Goal: Information Seeking & Learning: Understand process/instructions

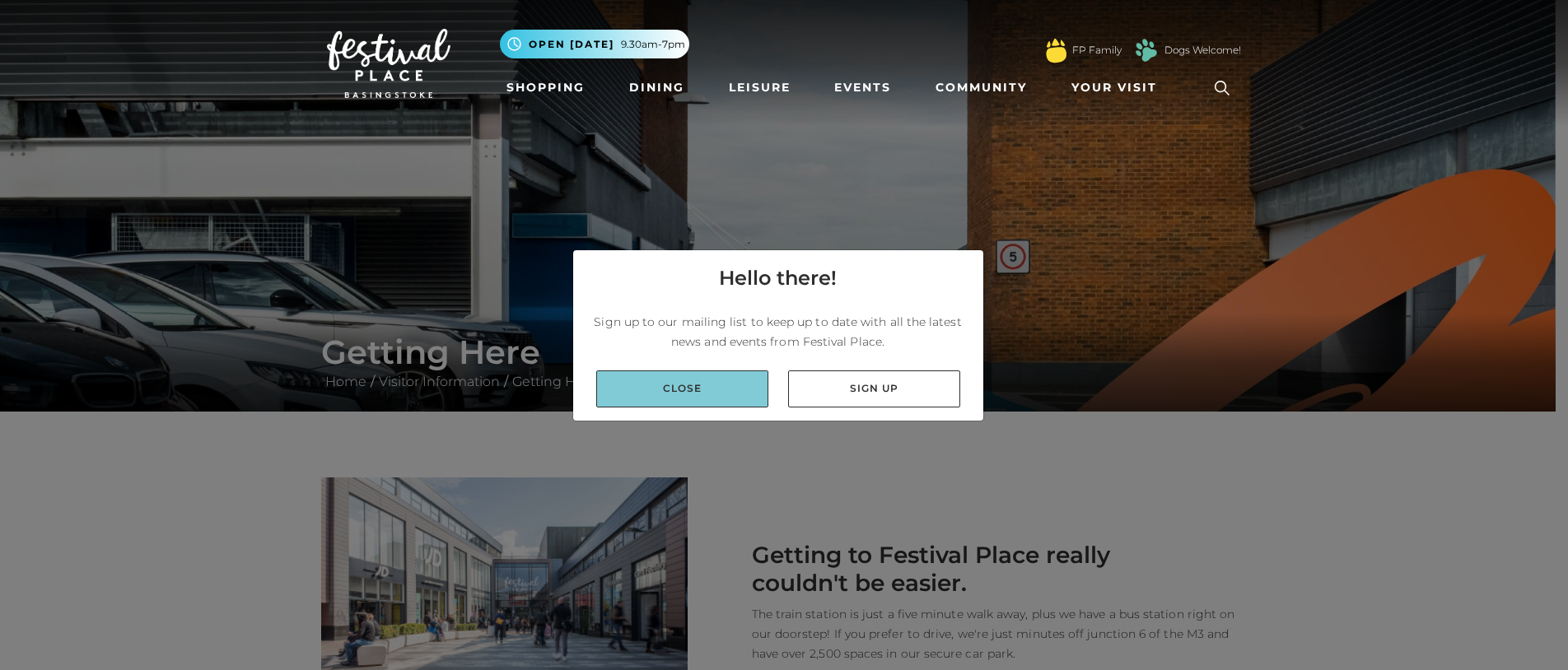
click at [656, 386] on link "Close" at bounding box center [682, 389] width 172 height 37
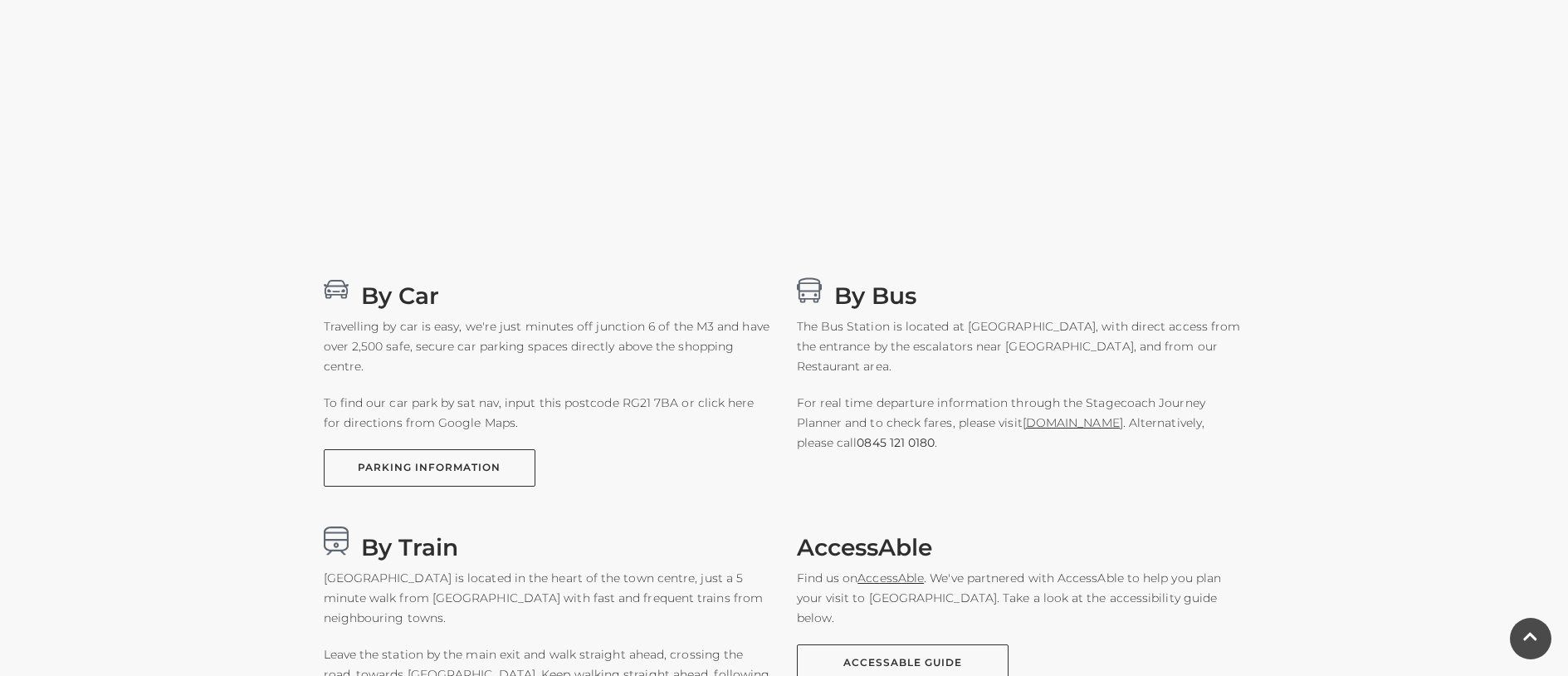
scroll to position [941, 0]
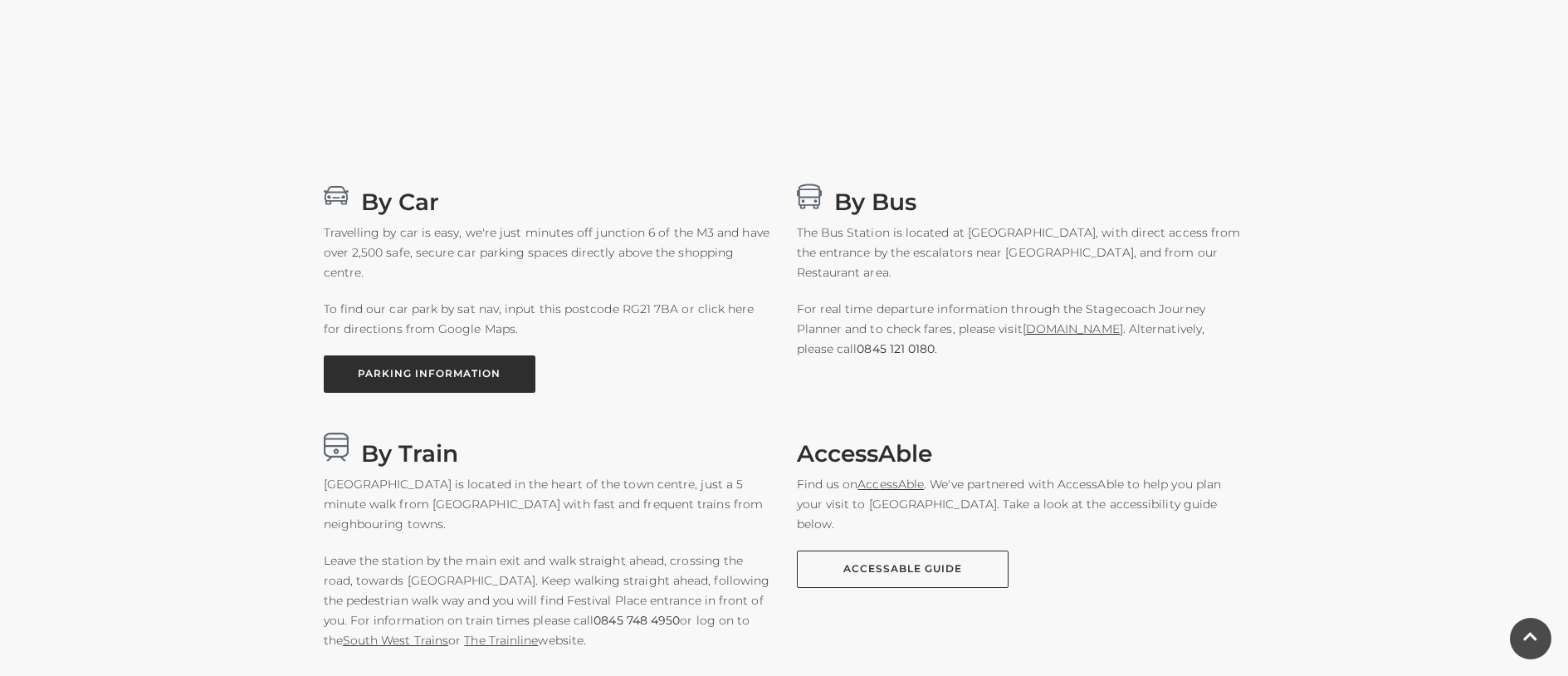
click at [400, 370] on link "PARKING INFORMATION" at bounding box center [429, 374] width 211 height 38
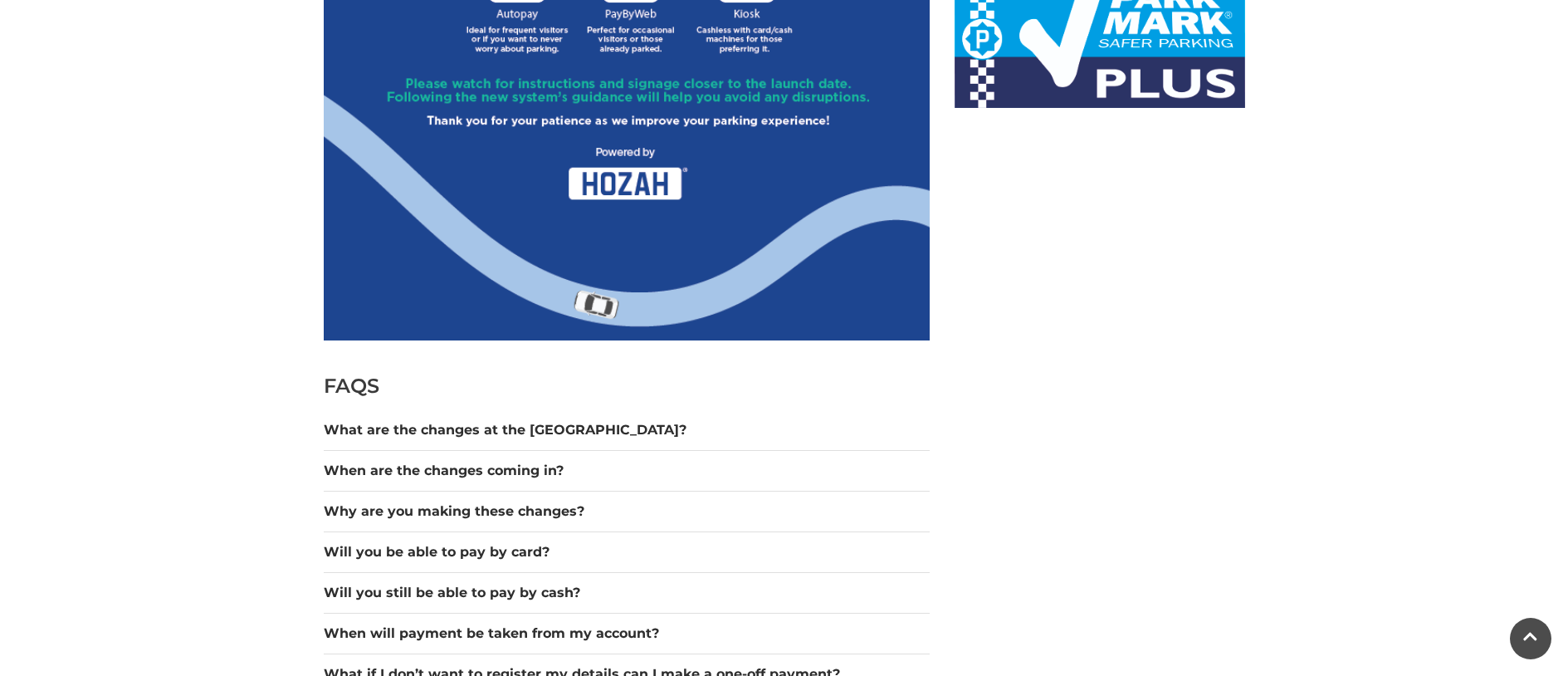
scroll to position [1223, 0]
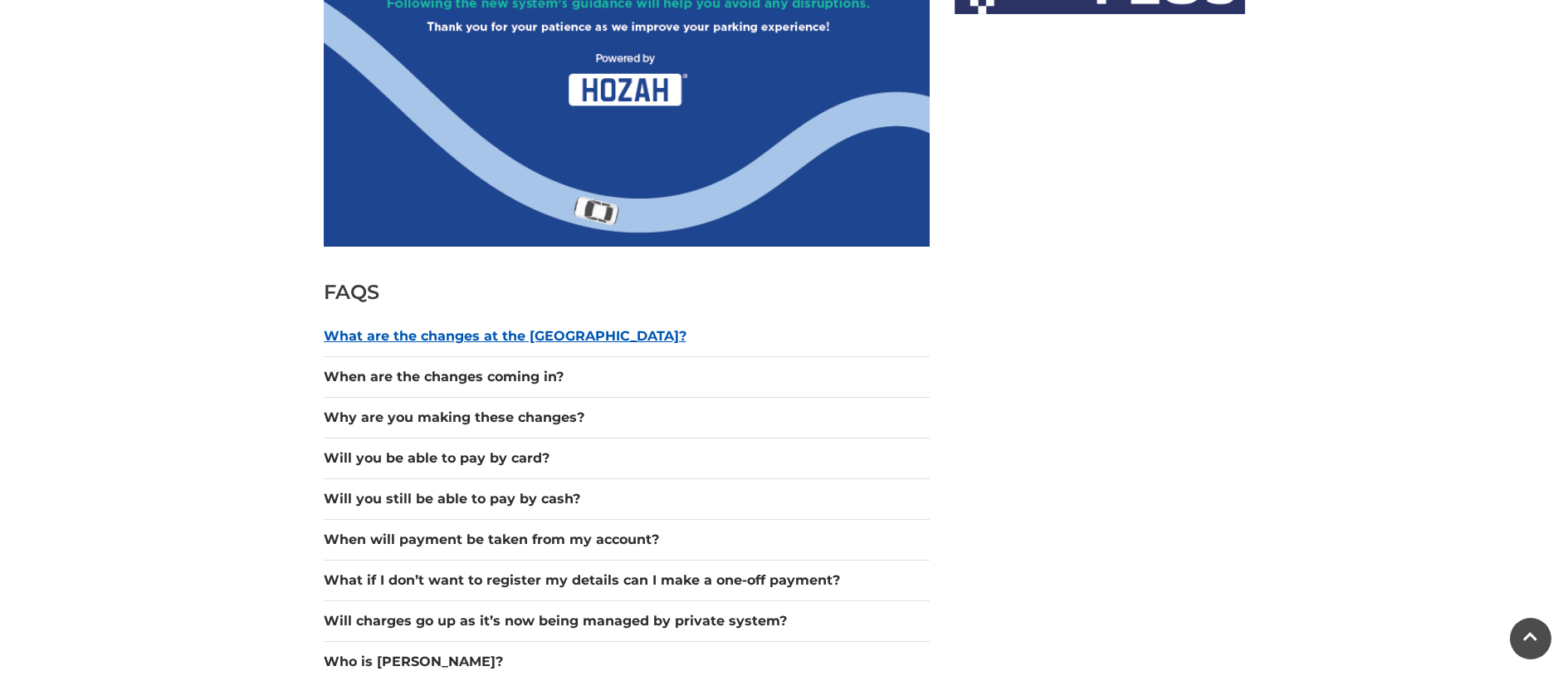
click at [397, 340] on button "What are the changes at the [GEOGRAPHIC_DATA]?" at bounding box center [626, 336] width 606 height 20
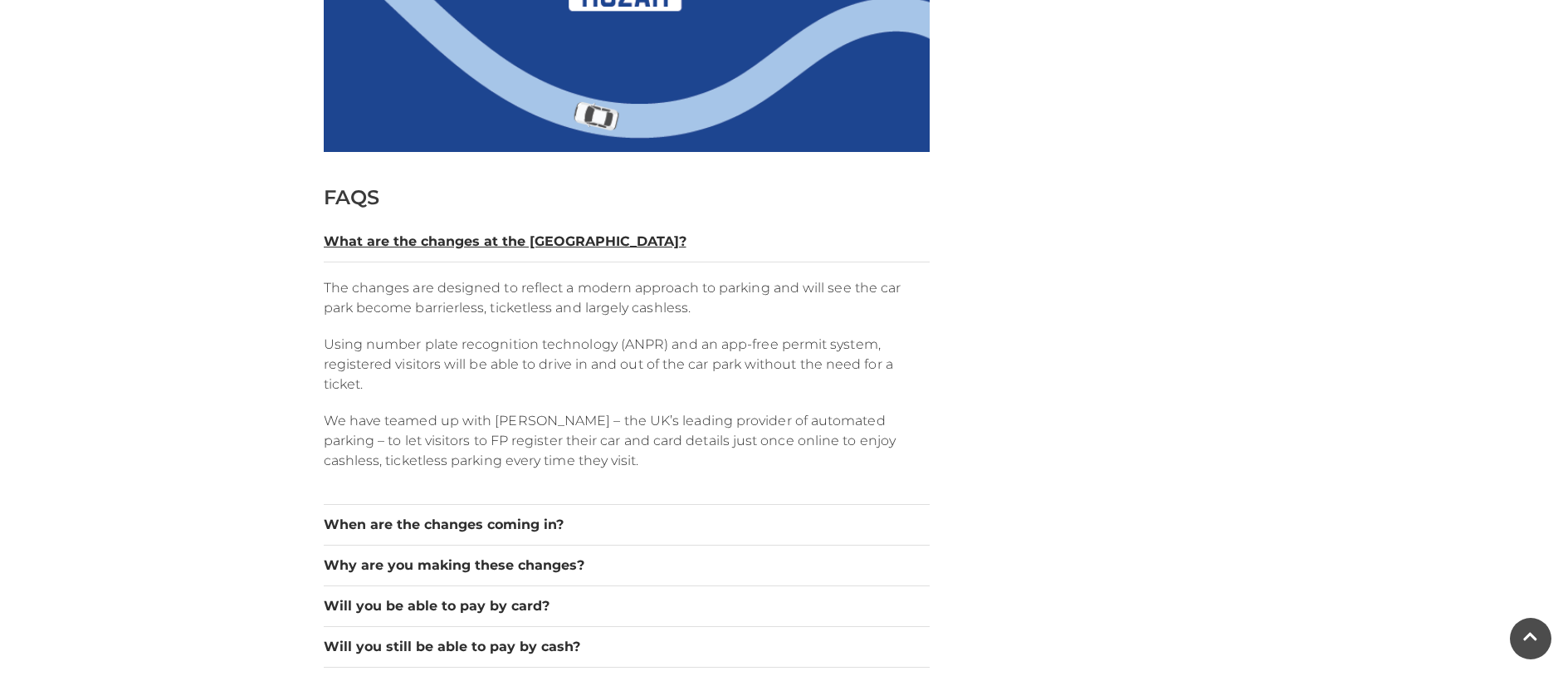
scroll to position [1412, 0]
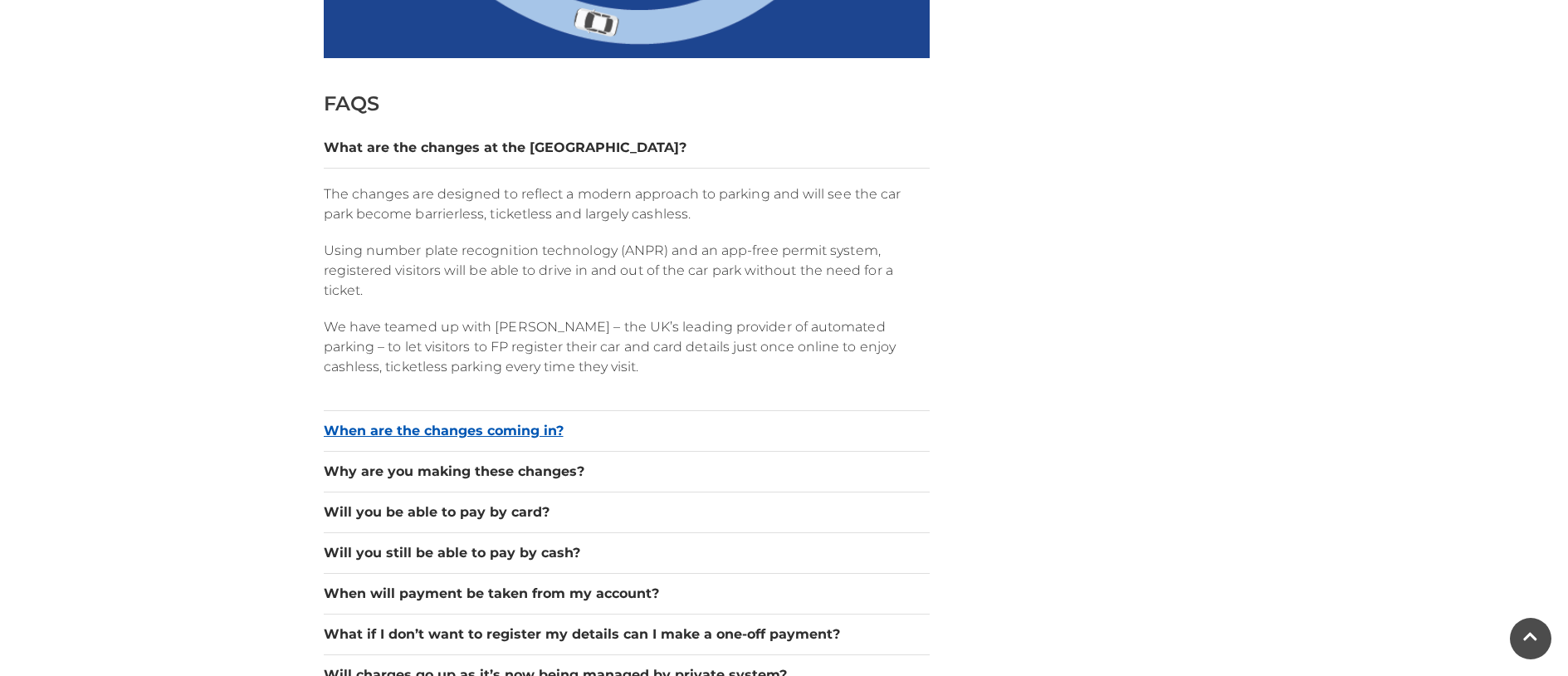
click at [368, 426] on button "When are the changes coming in?" at bounding box center [626, 431] width 606 height 20
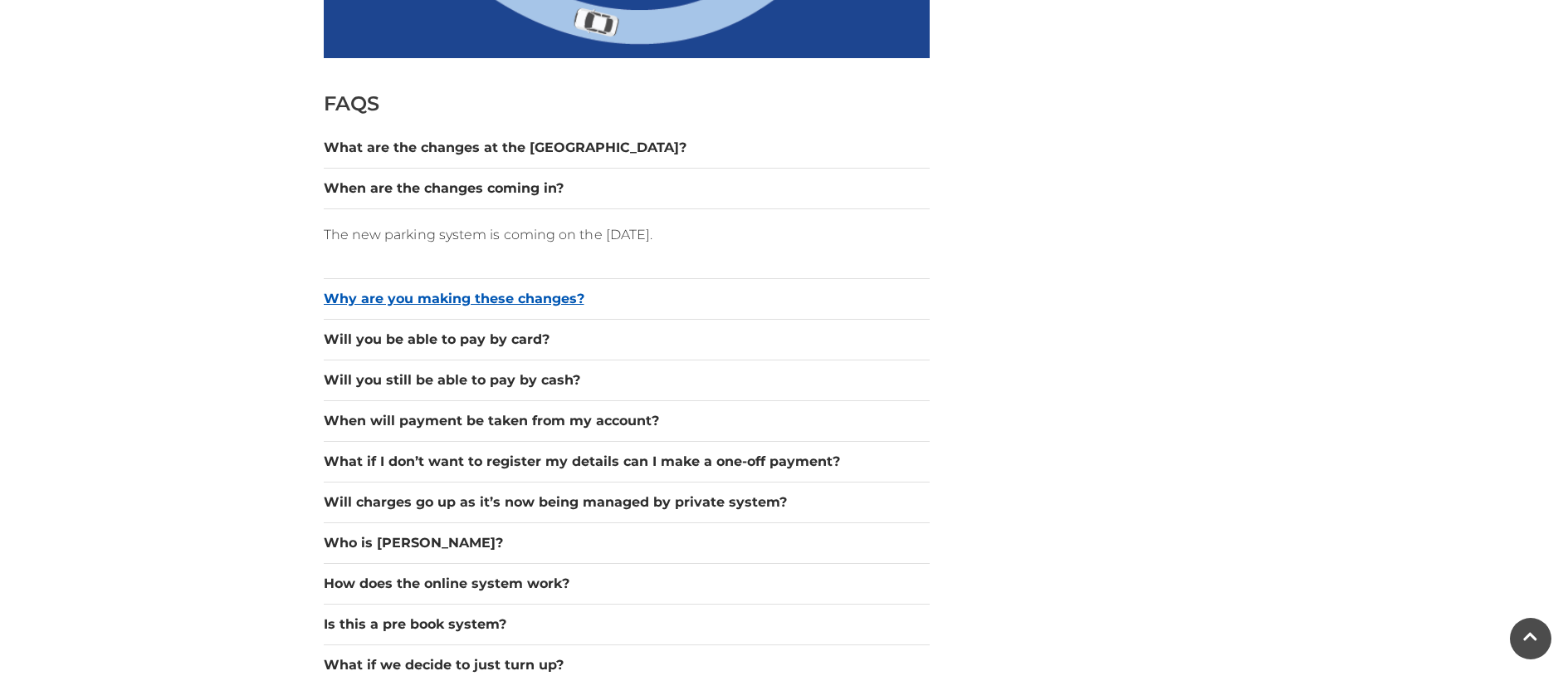
click at [366, 298] on button "Why are you making these changes?" at bounding box center [626, 299] width 606 height 20
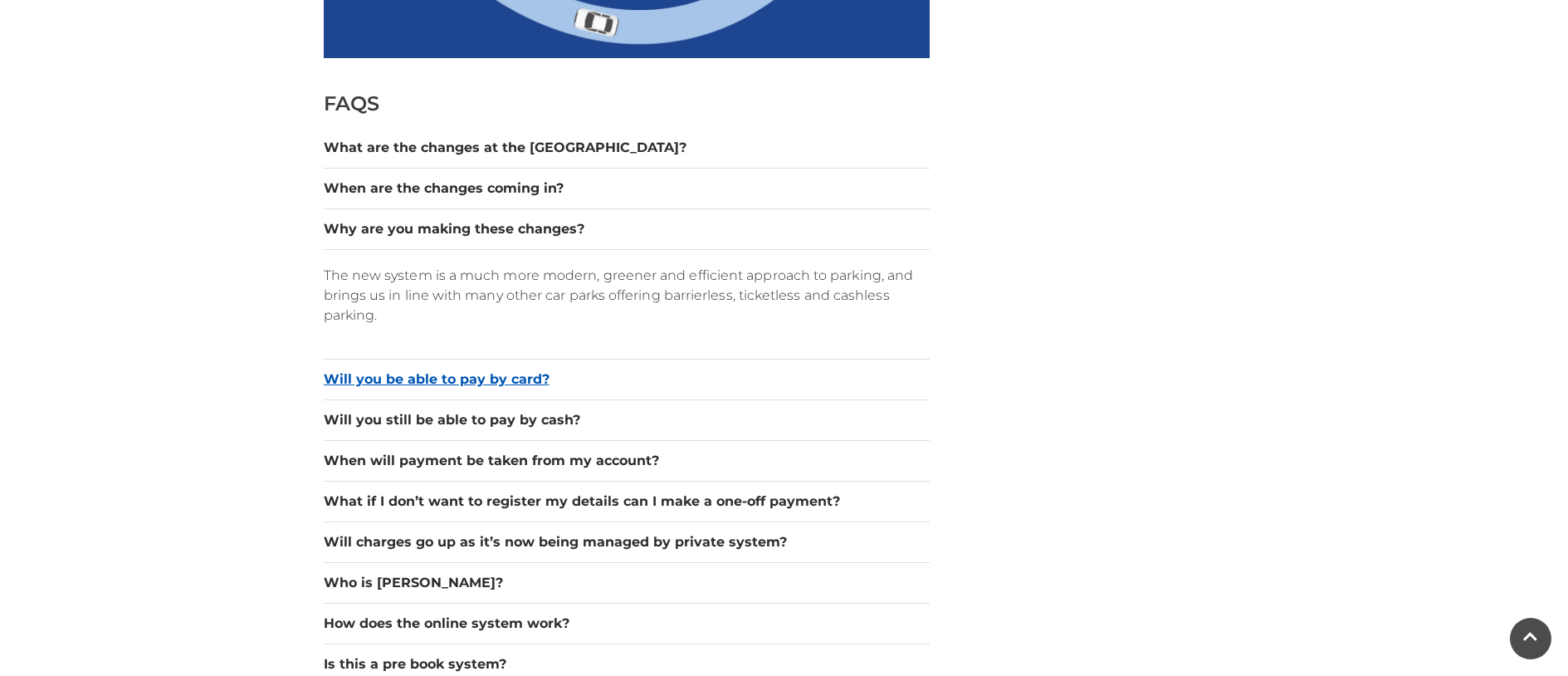
click at [376, 378] on button "Will you be able to pay by card?" at bounding box center [626, 380] width 606 height 20
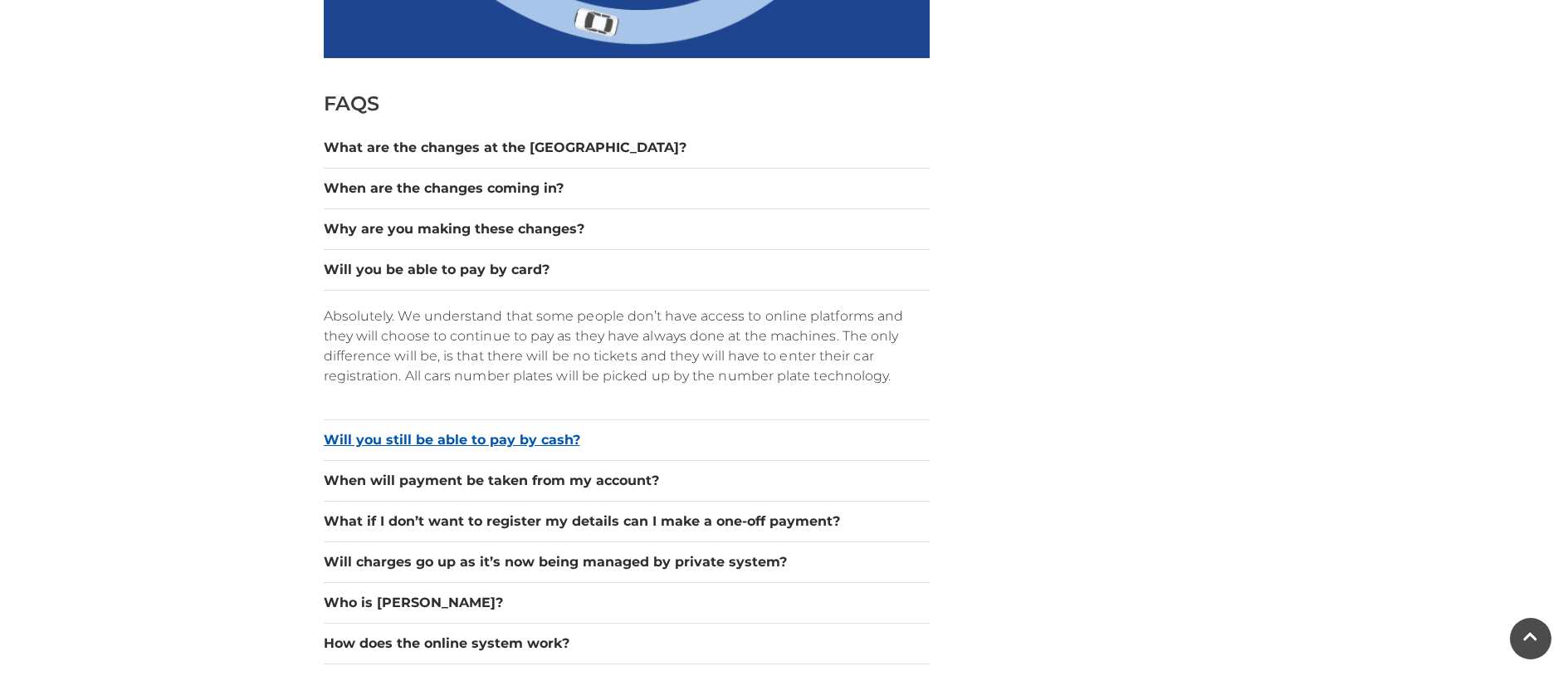
click at [445, 436] on button "Will you still be able to pay by cash?" at bounding box center [626, 440] width 606 height 20
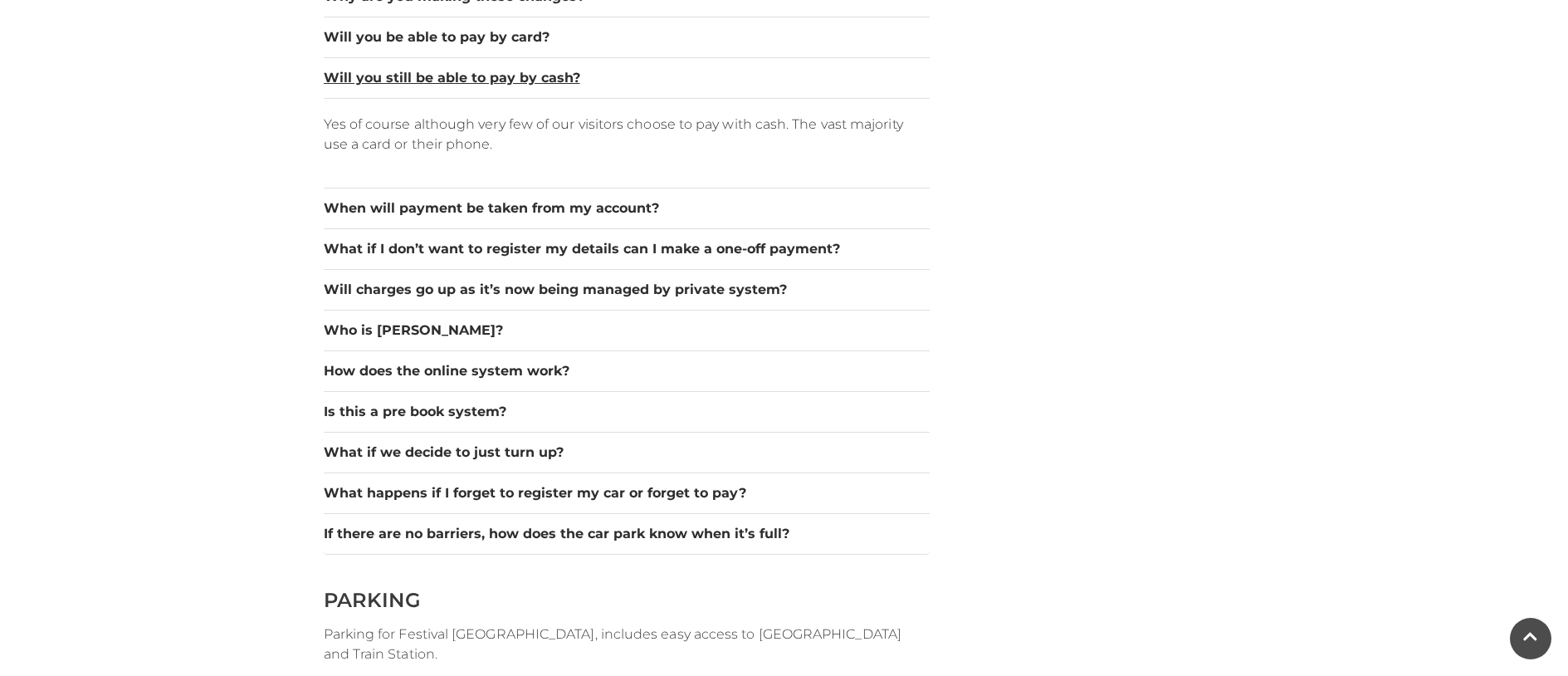
scroll to position [1561, 0]
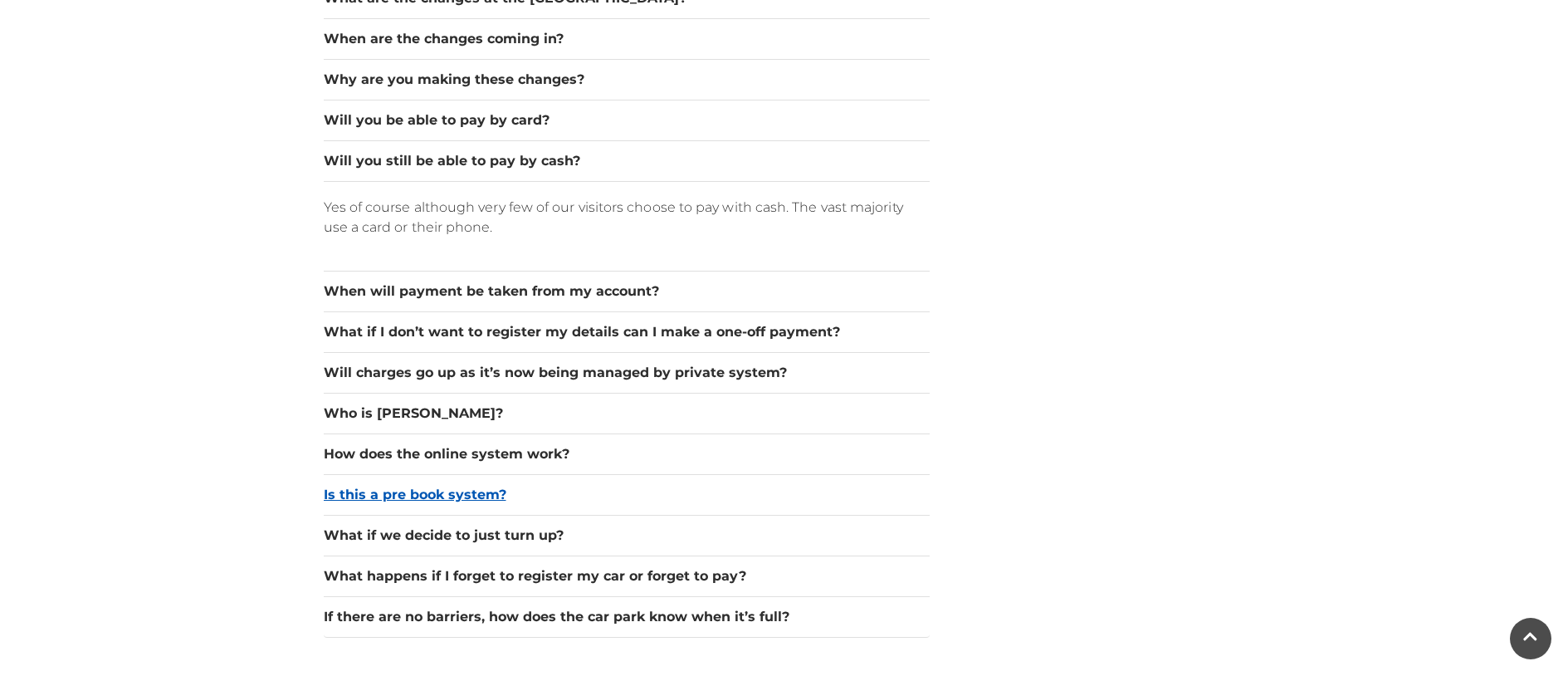
click at [387, 494] on button "Is this a pre book system?" at bounding box center [626, 495] width 606 height 20
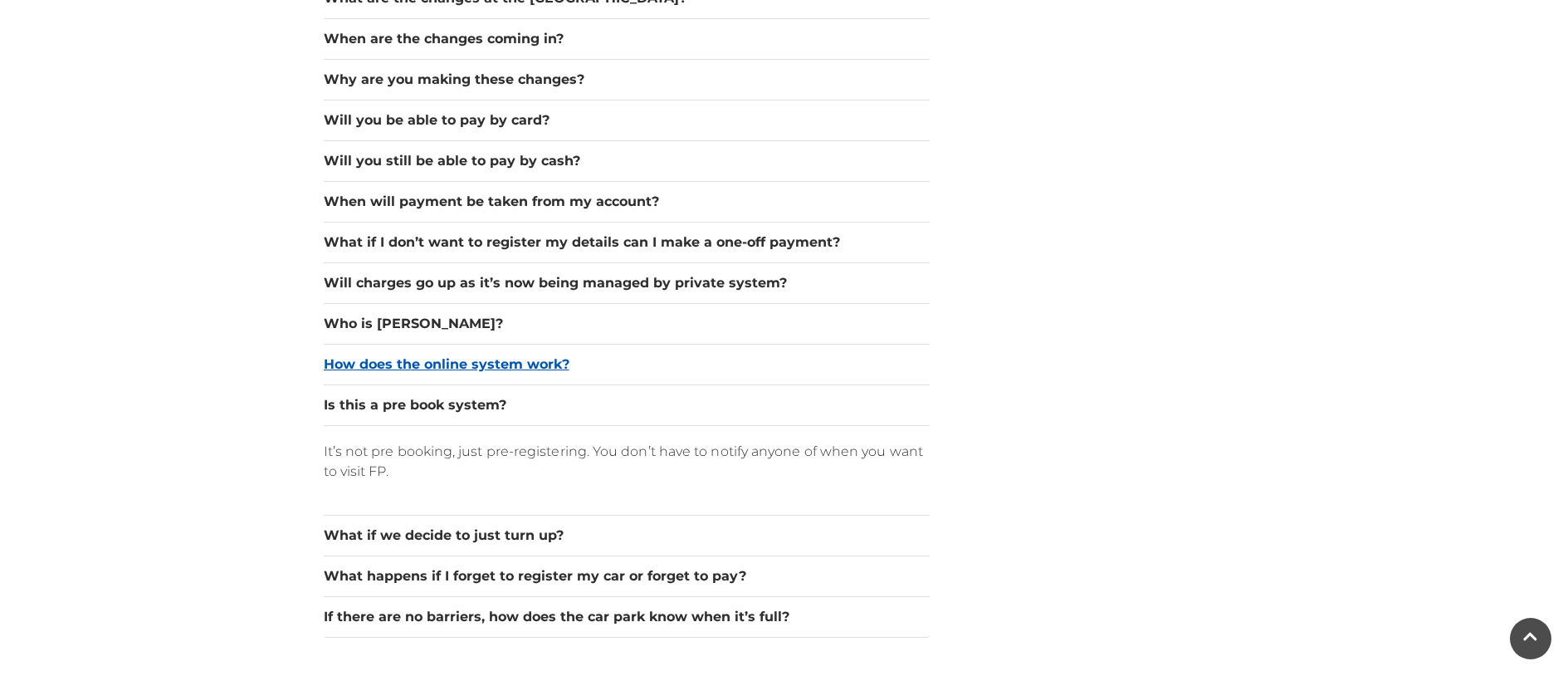
click at [350, 361] on button "How does the online system work?" at bounding box center [626, 365] width 606 height 20
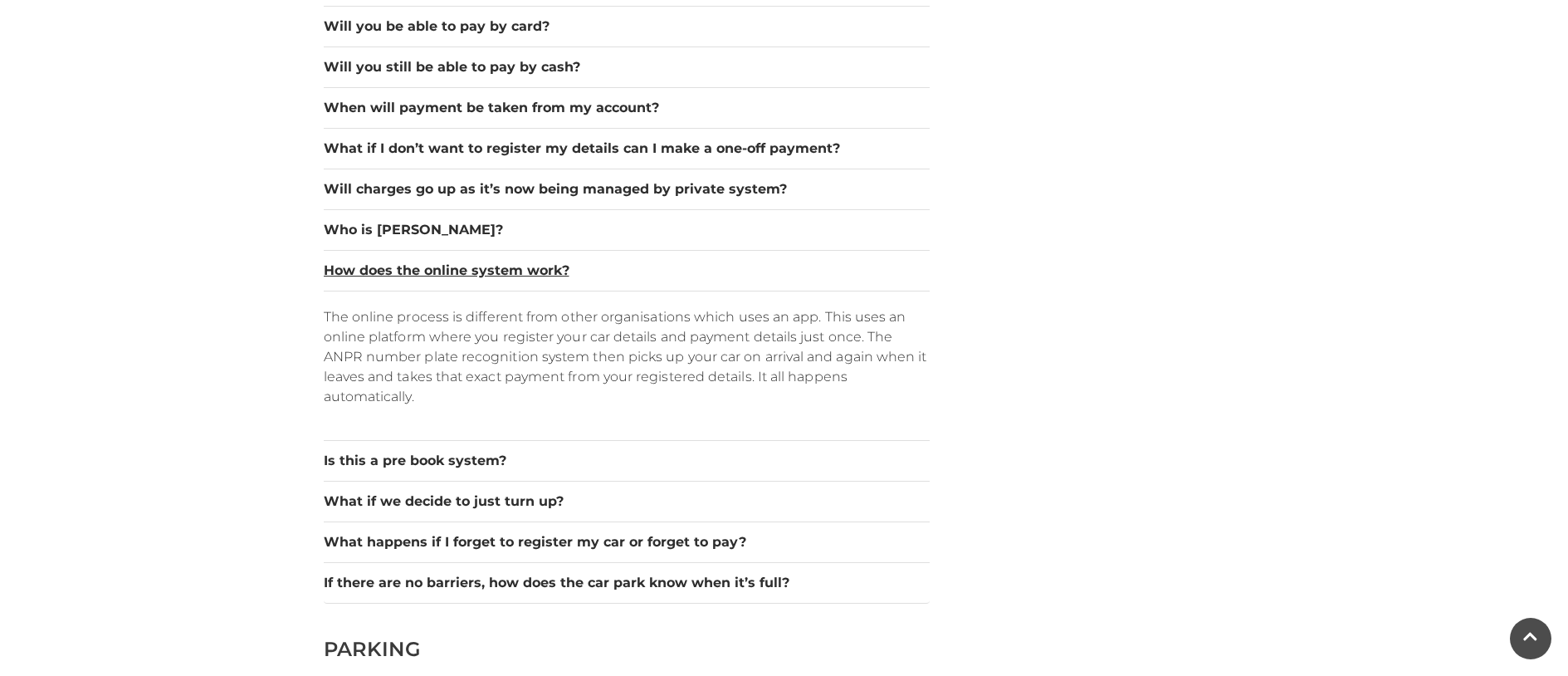
scroll to position [1843, 0]
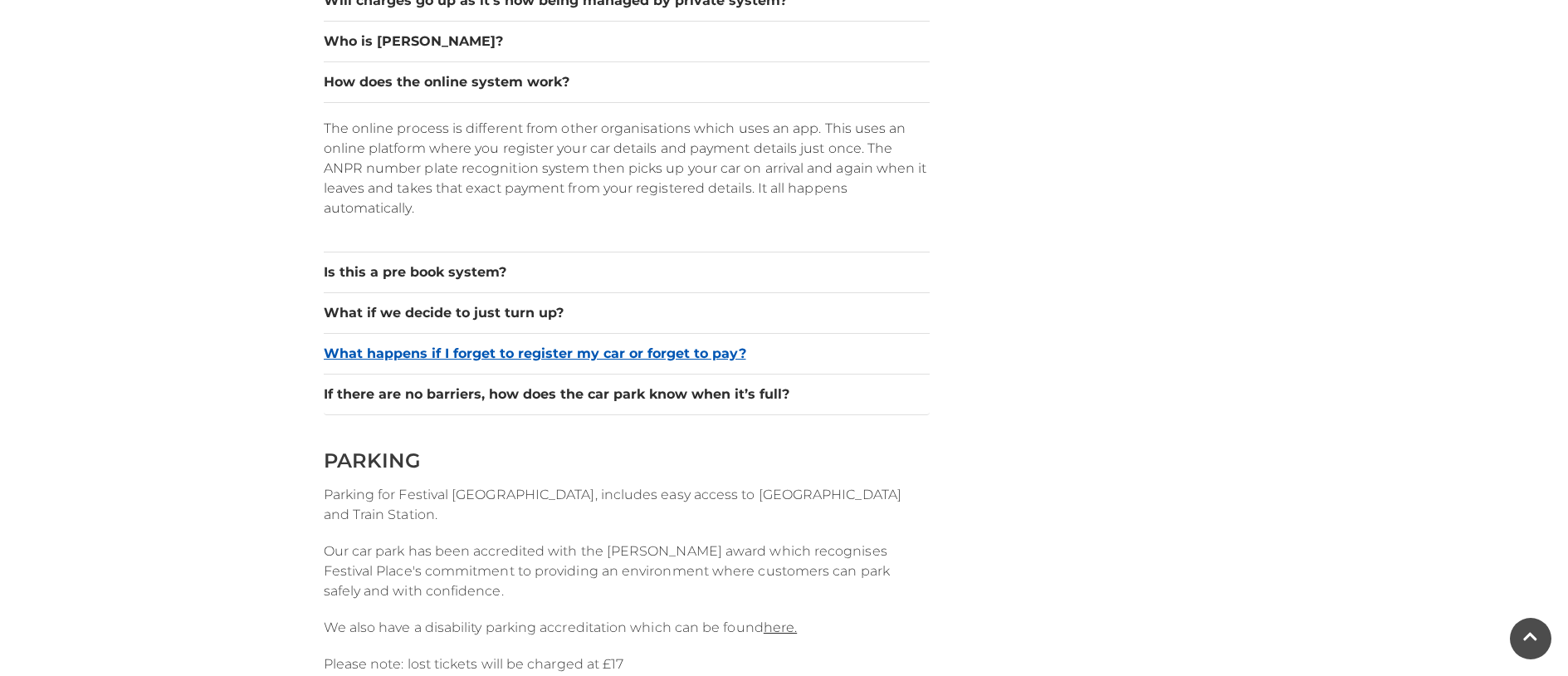
click at [391, 354] on button "What happens if I forget to register my car or forget to pay?" at bounding box center [626, 354] width 606 height 20
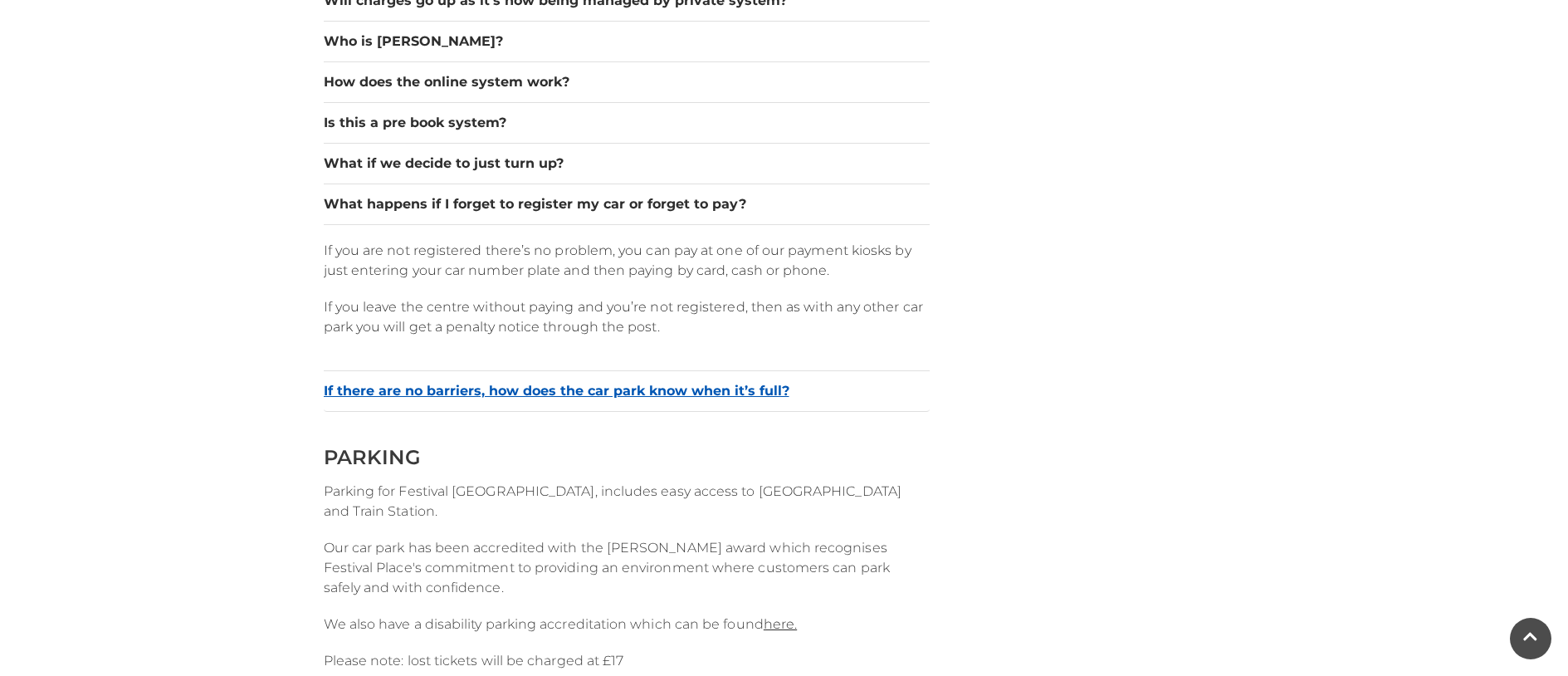
click at [361, 389] on button "If there are no barriers, how does the car park know when it’s full?" at bounding box center [626, 391] width 606 height 20
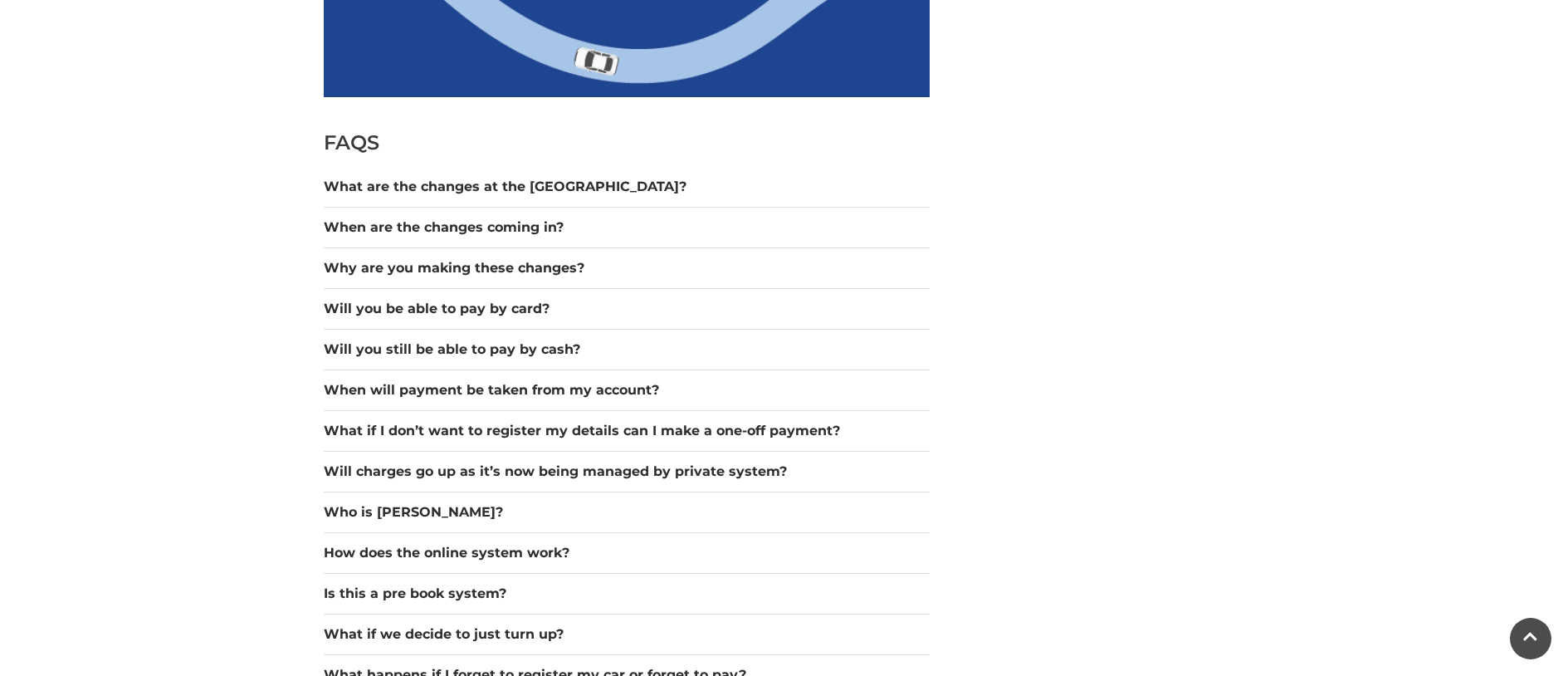
scroll to position [1467, 0]
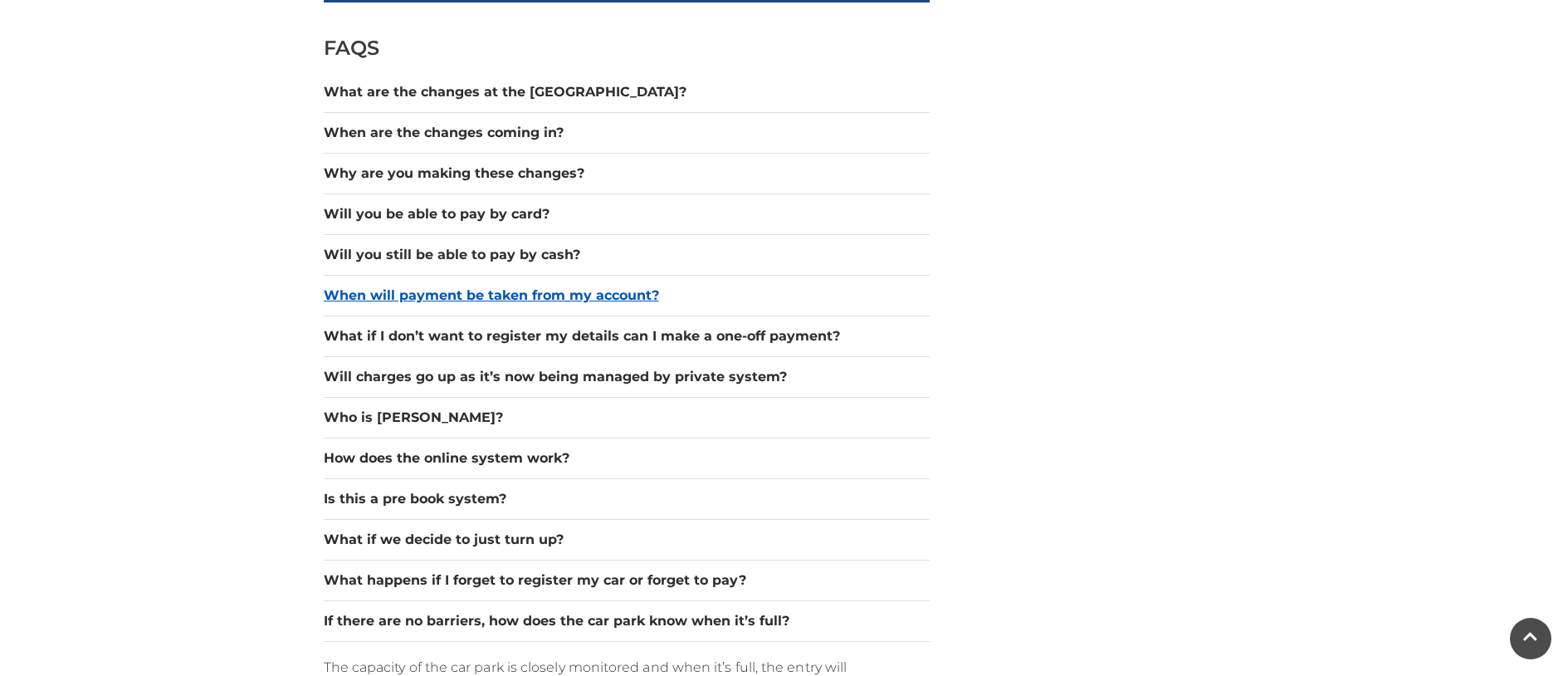
click at [444, 300] on button "When will payment be taken from my account?" at bounding box center [626, 296] width 606 height 20
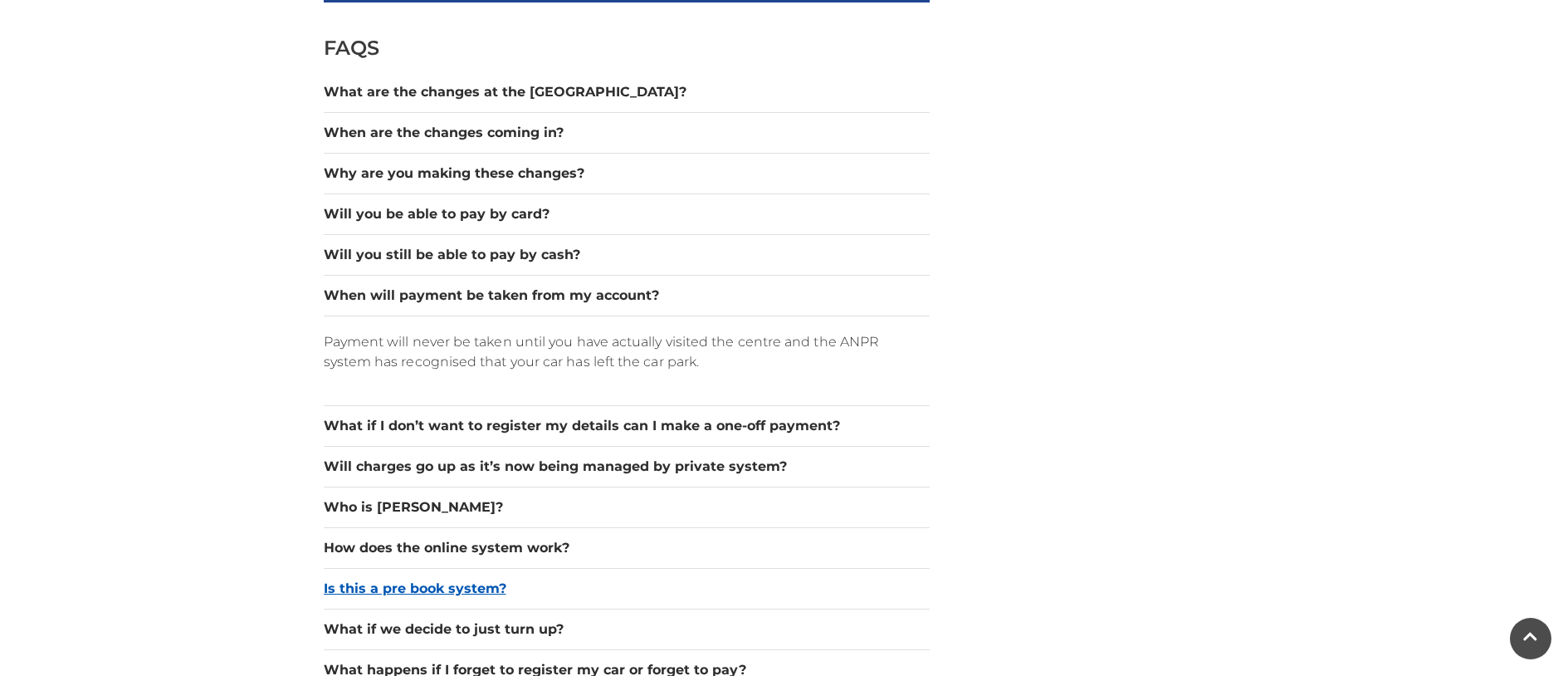
click at [397, 589] on button "Is this a pre book system?" at bounding box center [626, 589] width 606 height 20
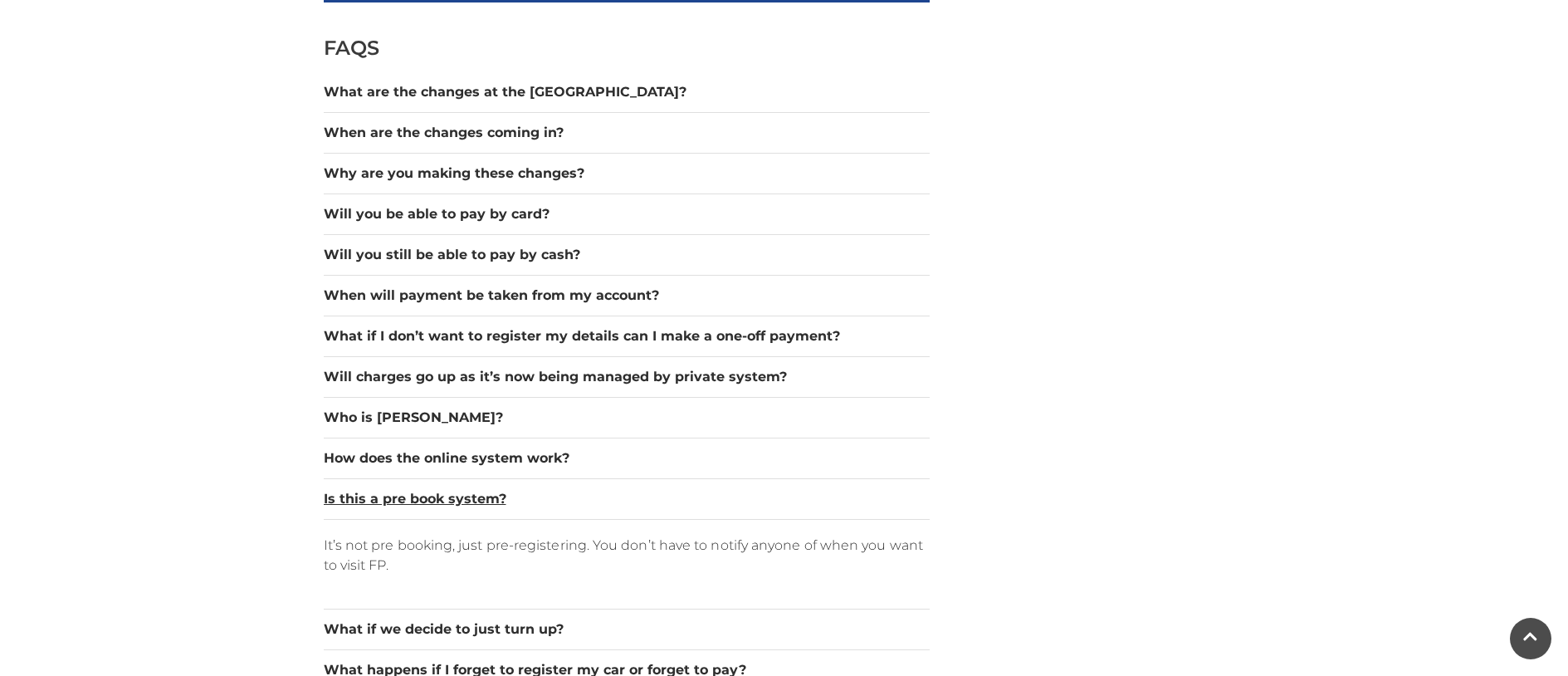
scroll to position [1561, 0]
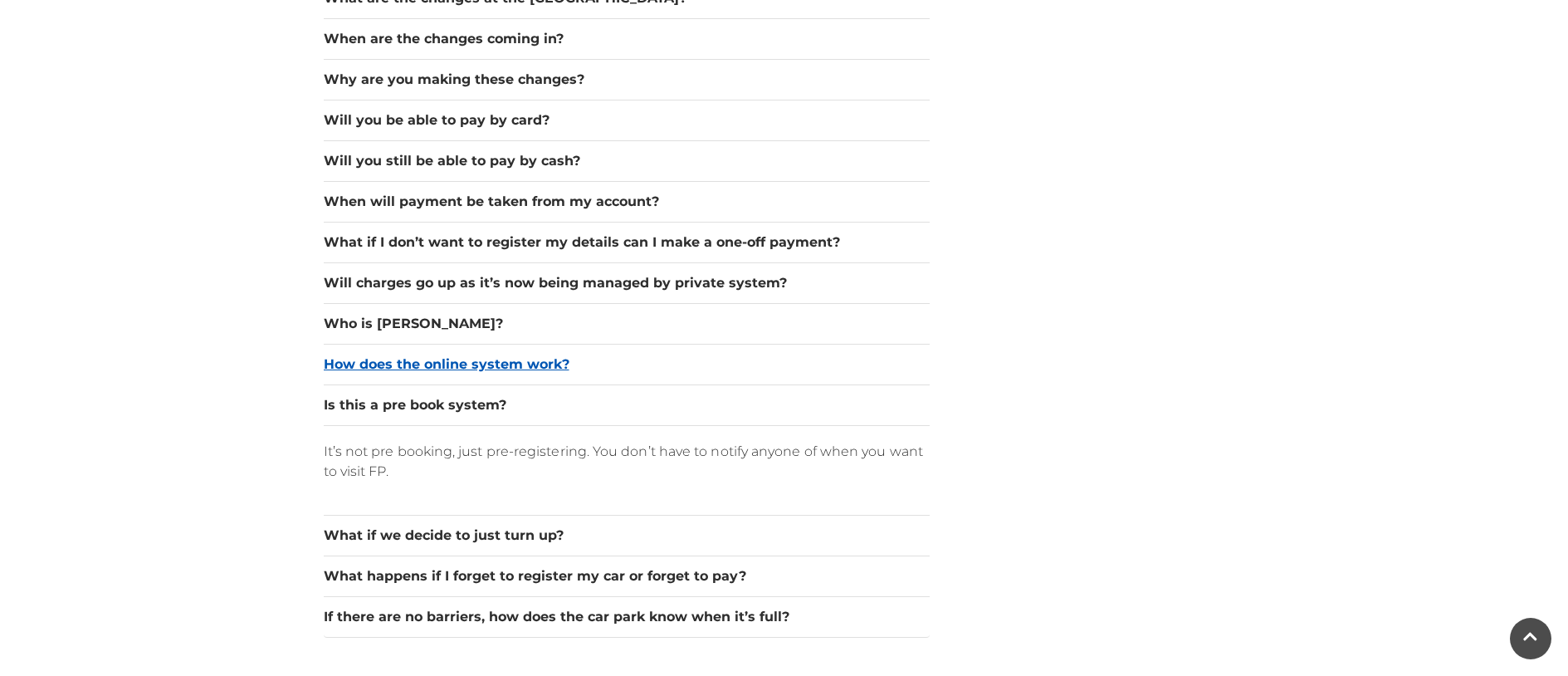
click at [416, 361] on button "How does the online system work?" at bounding box center [626, 365] width 606 height 20
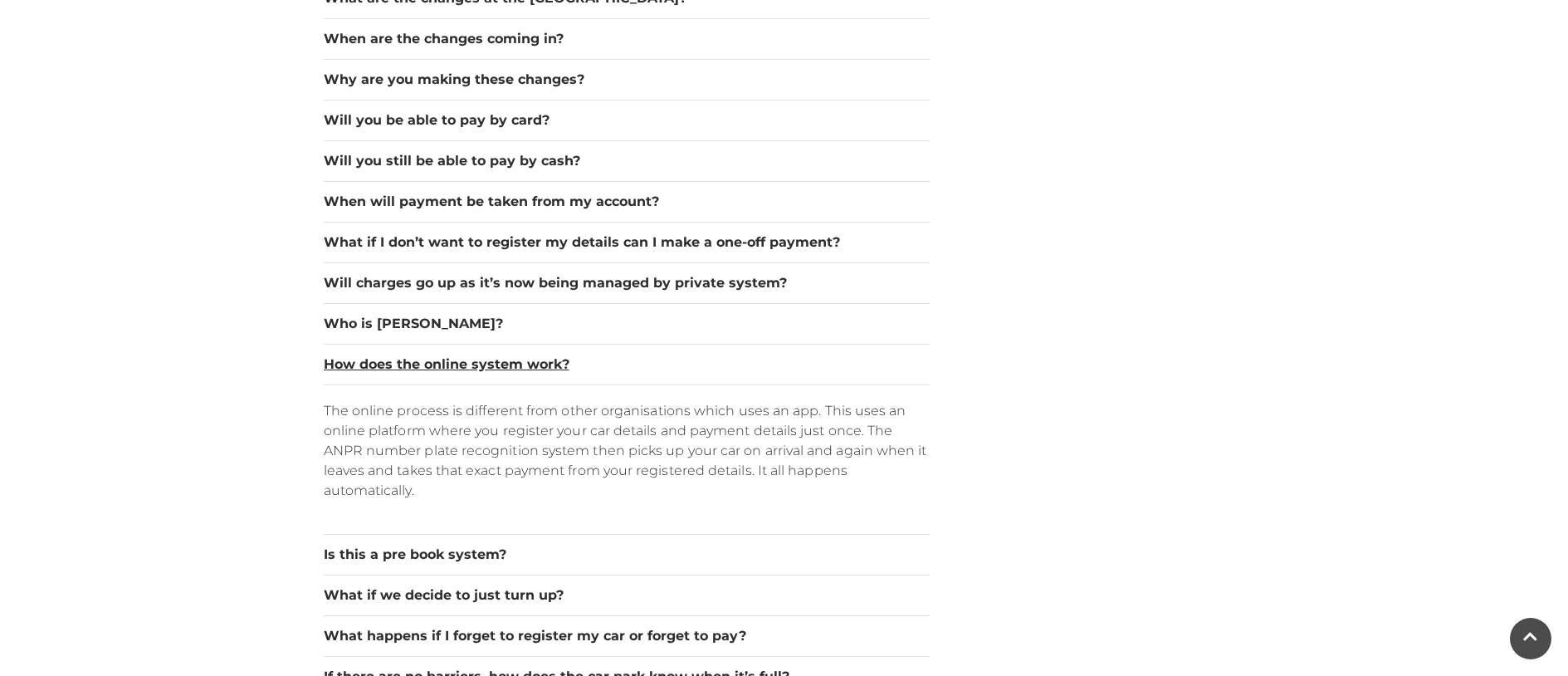
scroll to position [1312, 0]
